Goal: Information Seeking & Learning: Learn about a topic

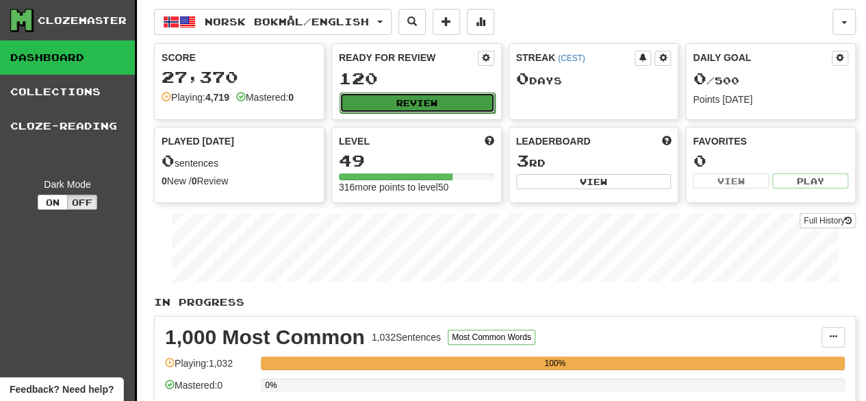
click at [445, 102] on button "Review" at bounding box center [417, 102] width 155 height 21
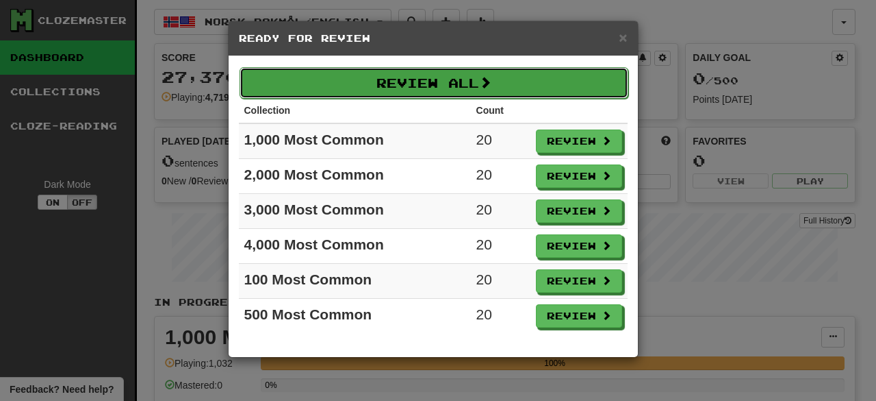
click at [484, 91] on button "Review All" at bounding box center [434, 82] width 389 height 31
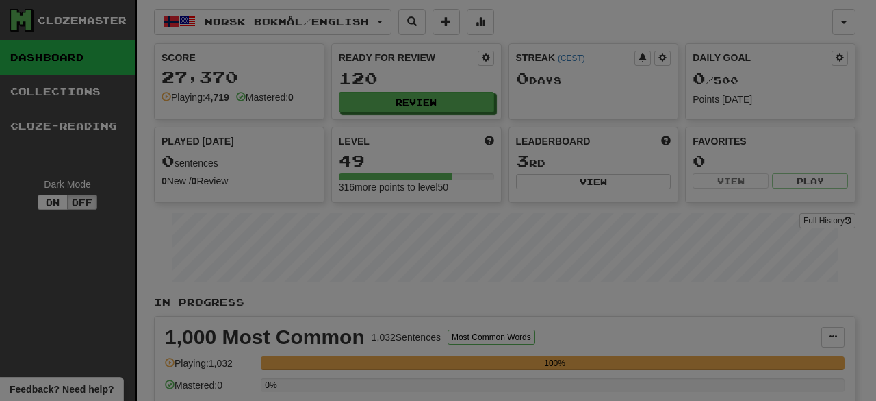
select select "********"
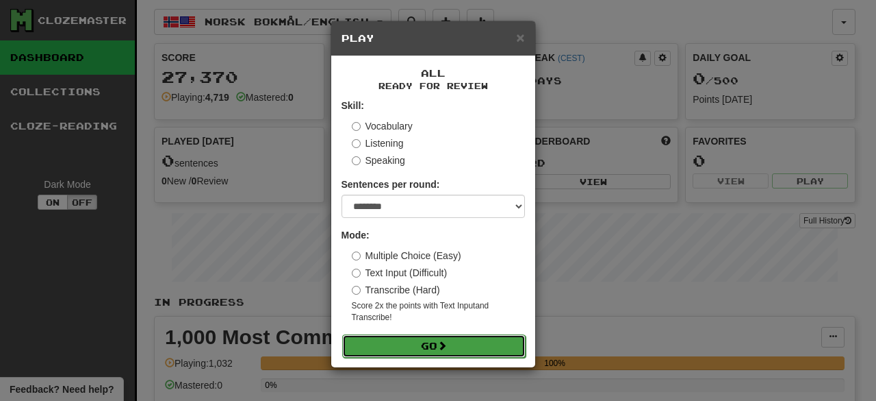
click at [437, 351] on button "Go" at bounding box center [433, 345] width 183 height 23
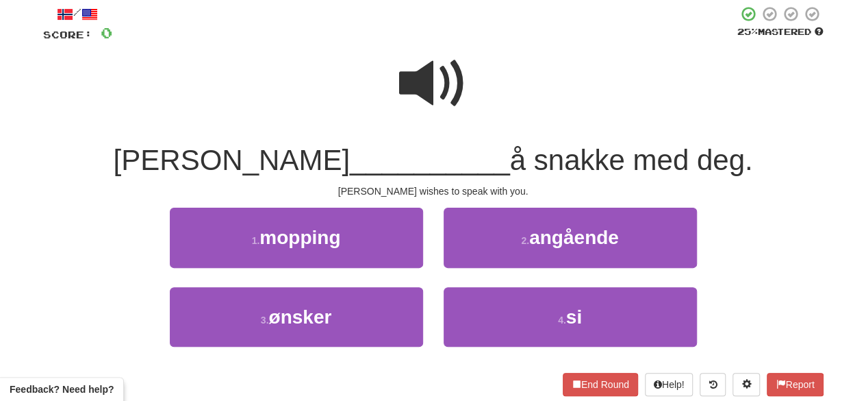
scroll to position [78, 0]
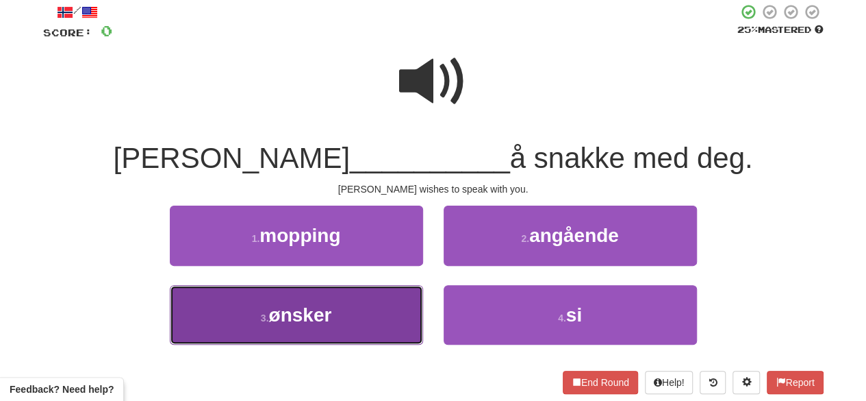
click at [357, 332] on button "3 . ønsker" at bounding box center [296, 315] width 253 height 60
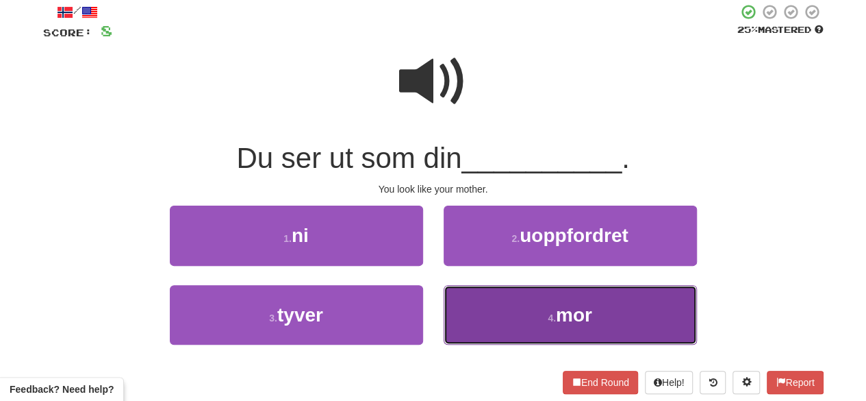
click at [503, 301] on button "4 . mor" at bounding box center [570, 315] width 253 height 60
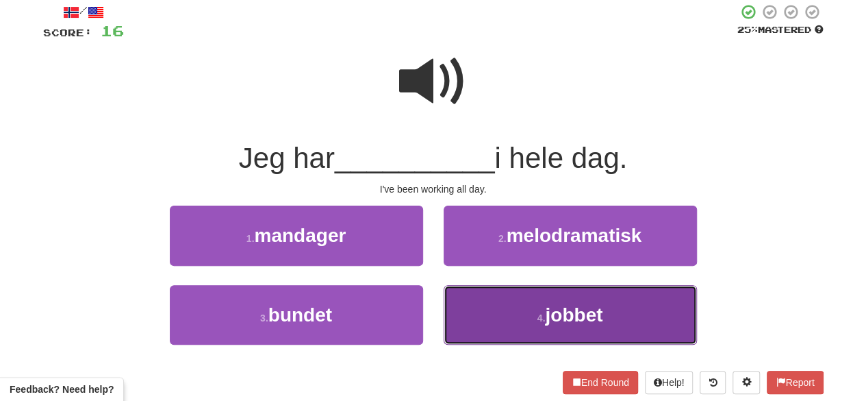
click at [498, 315] on button "4 . jobbet" at bounding box center [570, 315] width 253 height 60
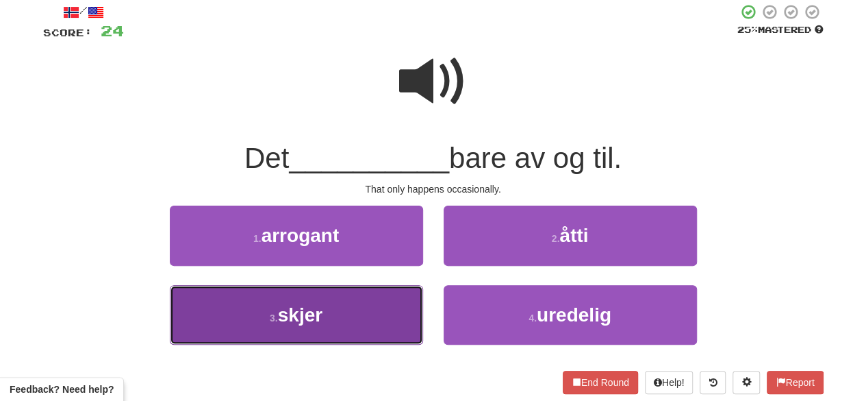
click at [326, 319] on button "3 . skjer" at bounding box center [296, 315] width 253 height 60
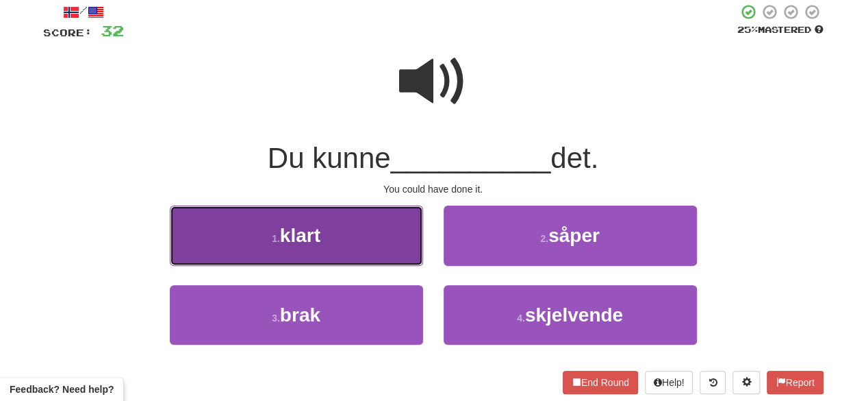
click at [356, 250] on button "1 . klart" at bounding box center [296, 235] width 253 height 60
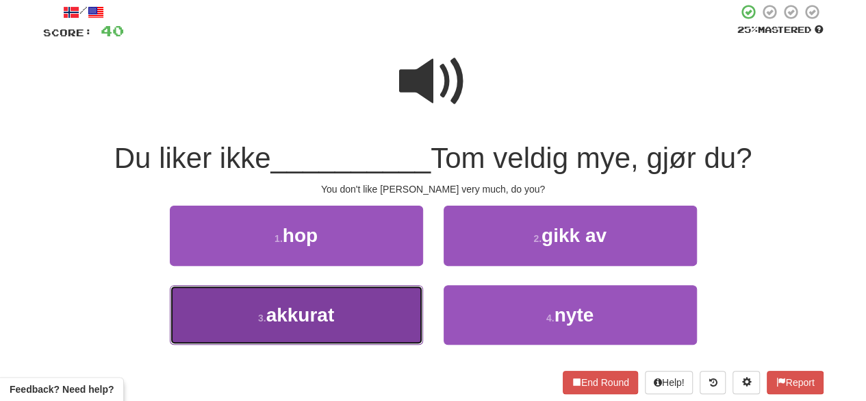
click at [377, 334] on button "3 . akkurat" at bounding box center [296, 315] width 253 height 60
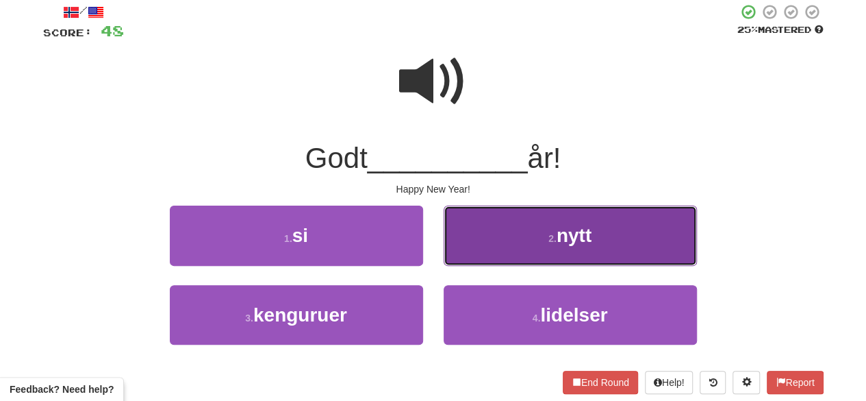
click at [544, 244] on button "2 . nytt" at bounding box center [570, 235] width 253 height 60
